Goal: Check status: Check status

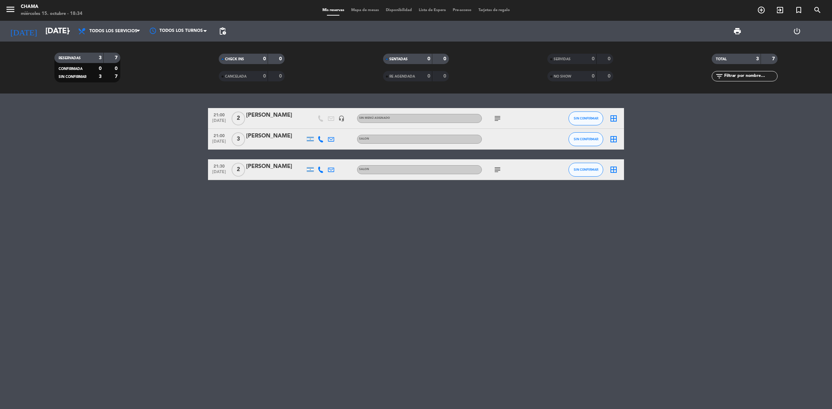
click at [42, 32] on input "[DATE]" at bounding box center [90, 32] width 97 height 16
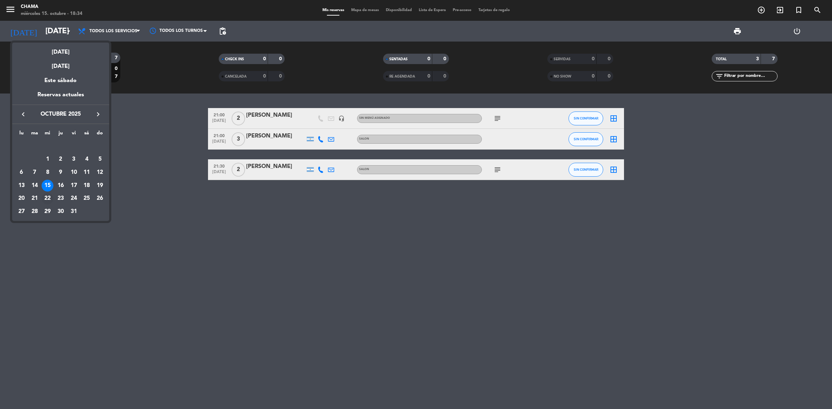
click at [48, 197] on div "22" at bounding box center [48, 199] width 12 height 12
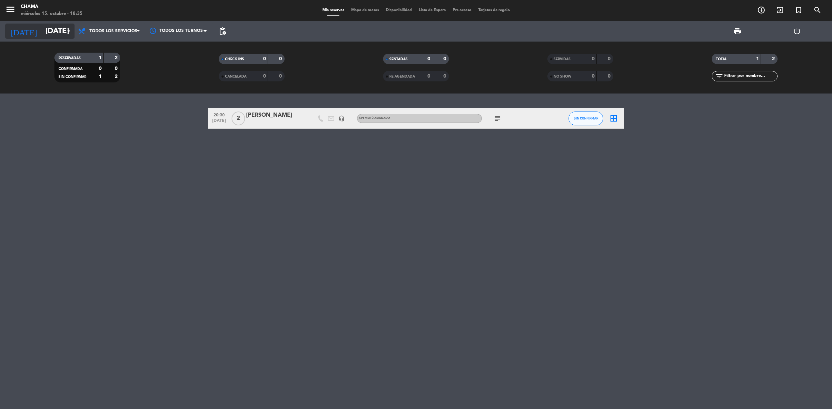
click at [42, 34] on input "[DATE]" at bounding box center [90, 32] width 97 height 16
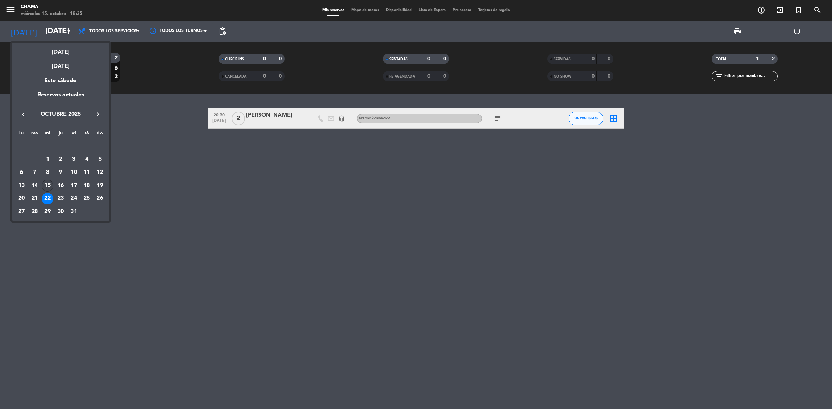
click at [44, 185] on div "15" at bounding box center [48, 186] width 12 height 12
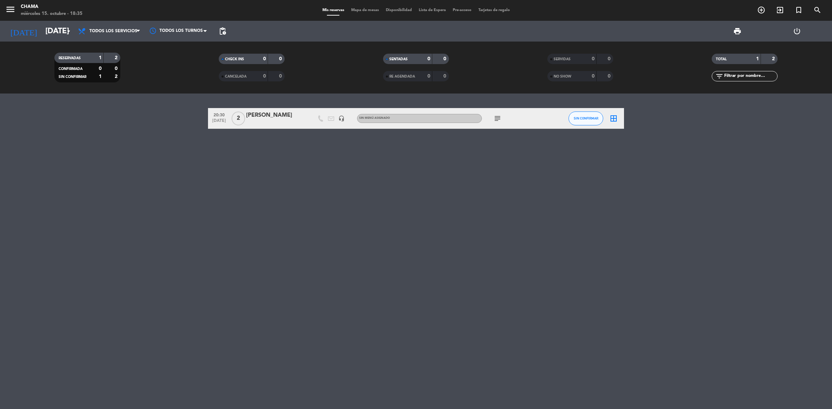
type input "[DATE]"
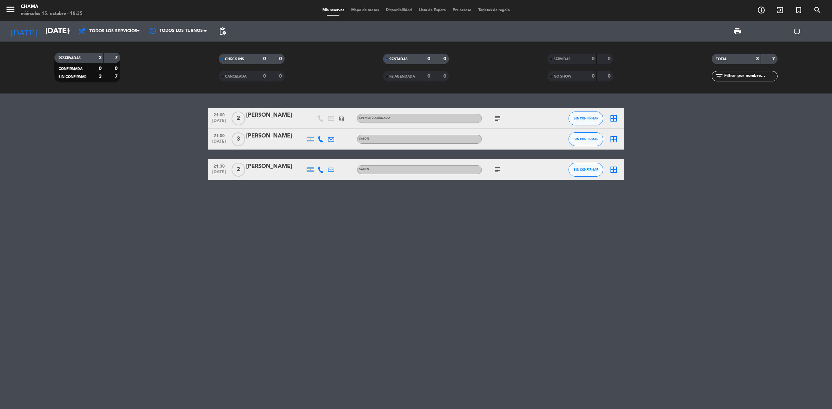
click at [501, 115] on icon "subject" at bounding box center [497, 118] width 8 height 8
click at [511, 192] on div "21:00 [DATE] 2 [PERSON_NAME] headset_mic Sin menú asignado subject pago por la …" at bounding box center [416, 252] width 832 height 316
click at [495, 171] on icon "subject" at bounding box center [497, 170] width 8 height 8
click at [415, 269] on div "21:00 [DATE] 2 [PERSON_NAME] headset_mic Sin menú asignado subject SIN CONFIRMA…" at bounding box center [416, 252] width 832 height 316
click at [498, 166] on icon "subject" at bounding box center [497, 170] width 8 height 8
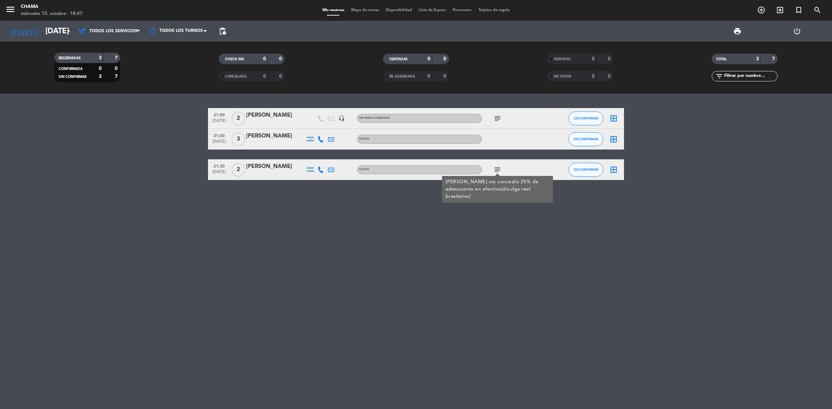
click at [496, 119] on icon "subject" at bounding box center [497, 118] width 8 height 8
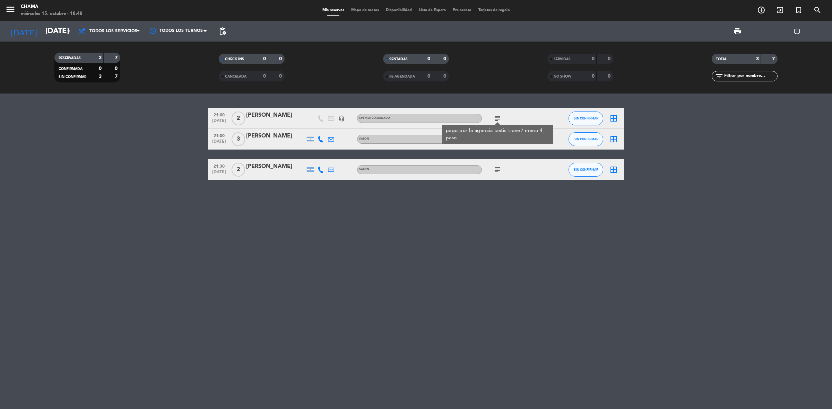
click at [619, 158] on div "21:00 [DATE] 2 [PERSON_NAME] headset_mic Sin menú asignado subject pago por la …" at bounding box center [416, 144] width 416 height 72
click at [499, 119] on icon "subject" at bounding box center [497, 118] width 8 height 8
click at [495, 168] on icon "subject" at bounding box center [497, 170] width 8 height 8
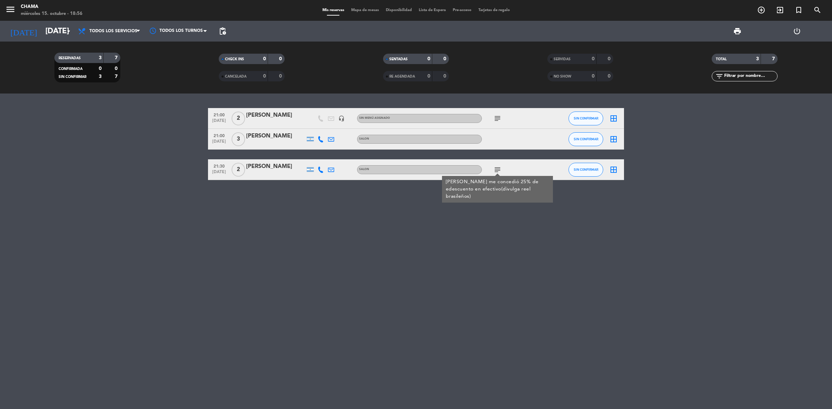
click at [483, 207] on div "21:00 [DATE] 2 [PERSON_NAME] headset_mic Sin menú asignado subject SIN CONFIRMA…" at bounding box center [416, 252] width 832 height 316
click at [493, 166] on icon "subject" at bounding box center [497, 170] width 8 height 8
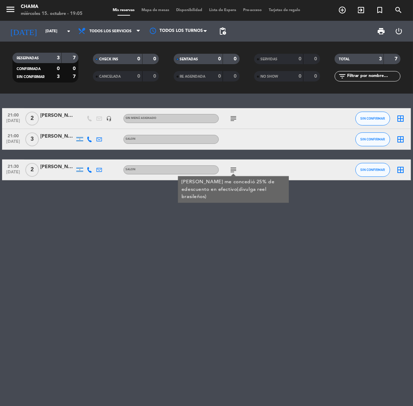
click at [231, 120] on icon "subject" at bounding box center [233, 118] width 8 height 8
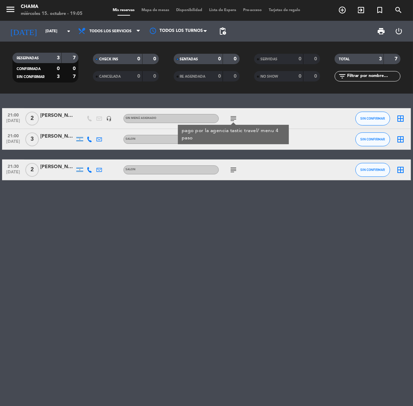
drag, startPoint x: 231, startPoint y: 169, endPoint x: 228, endPoint y: 170, distance: 3.7
click at [231, 169] on icon "subject" at bounding box center [233, 170] width 8 height 8
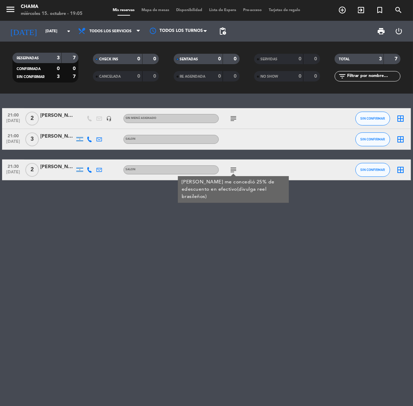
click at [224, 240] on div "21:00 [DATE] 2 [PERSON_NAME] headset_mic Sin menú asignado subject SIN CONFIRMA…" at bounding box center [206, 250] width 413 height 312
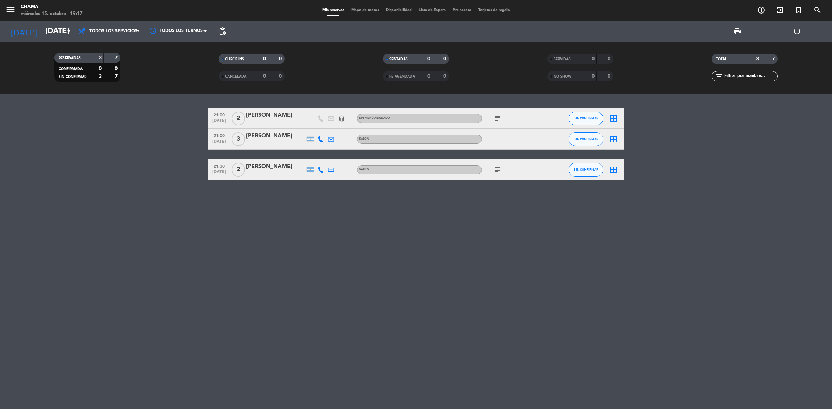
drag, startPoint x: 496, startPoint y: 171, endPoint x: 493, endPoint y: 172, distance: 3.9
click at [495, 171] on icon "subject" at bounding box center [497, 170] width 8 height 8
